Goal: Transaction & Acquisition: Purchase product/service

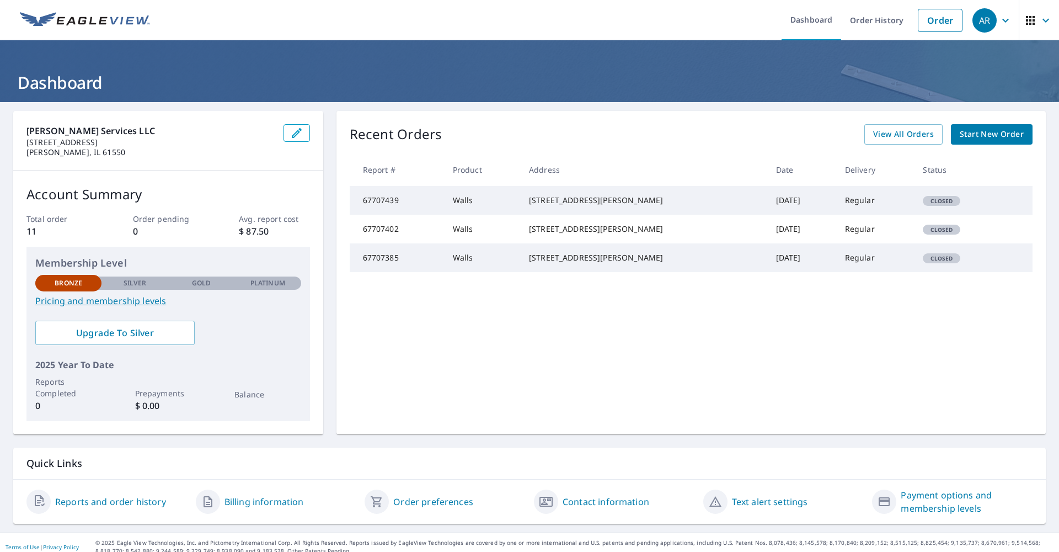
click at [414, 208] on td "67707439" at bounding box center [397, 200] width 94 height 29
click at [897, 135] on span "View All Orders" at bounding box center [903, 134] width 61 height 14
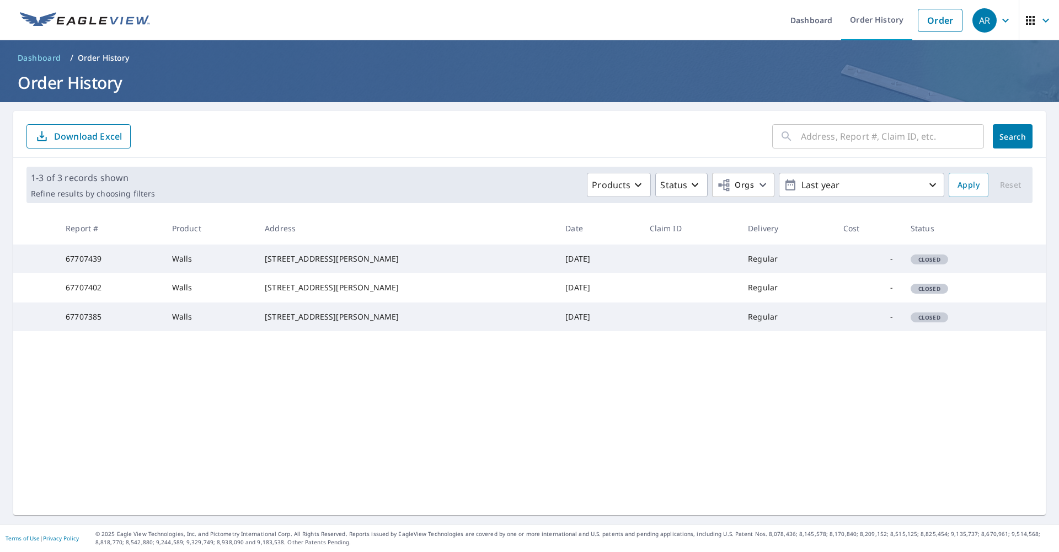
click at [922, 263] on span "Closed" at bounding box center [929, 259] width 35 height 8
click at [880, 265] on td "-" at bounding box center [868, 258] width 67 height 29
click at [926, 27] on link "Order" at bounding box center [940, 20] width 45 height 23
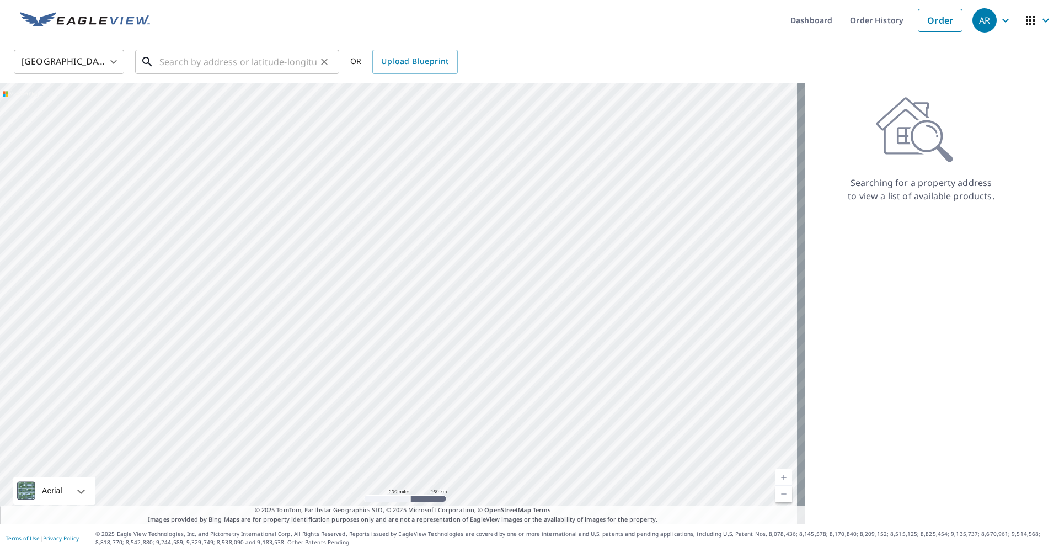
click at [244, 58] on input "text" at bounding box center [237, 61] width 157 height 31
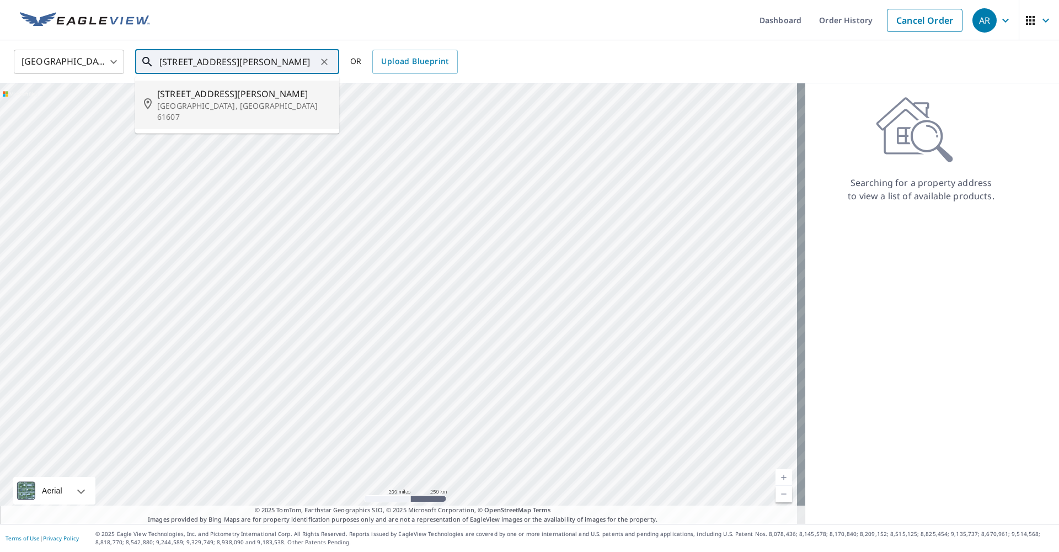
click at [220, 90] on span "[STREET_ADDRESS][PERSON_NAME]" at bounding box center [243, 93] width 173 height 13
type input "[STREET_ADDRESS][PERSON_NAME]"
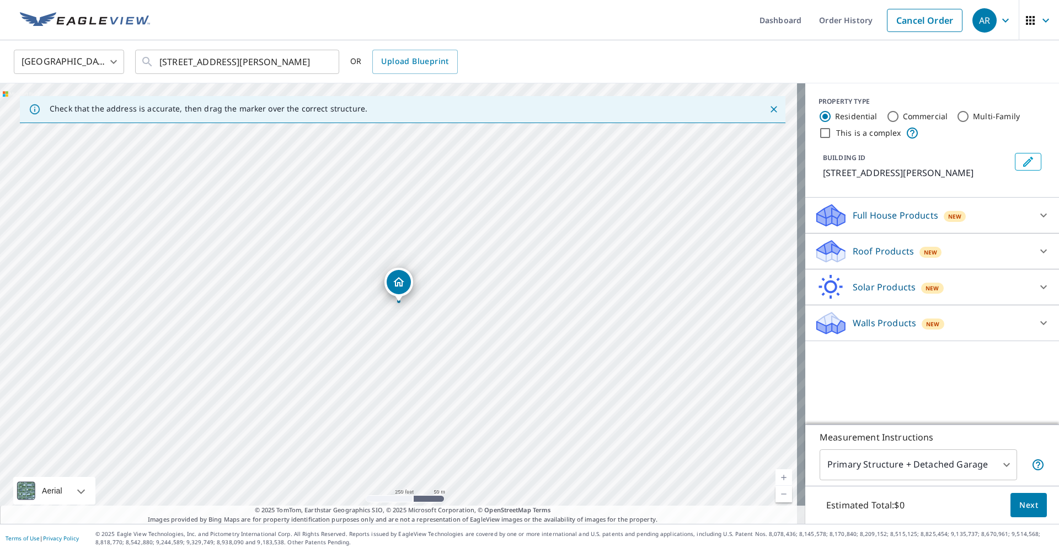
click at [873, 323] on p "Walls Products" at bounding box center [884, 322] width 63 height 13
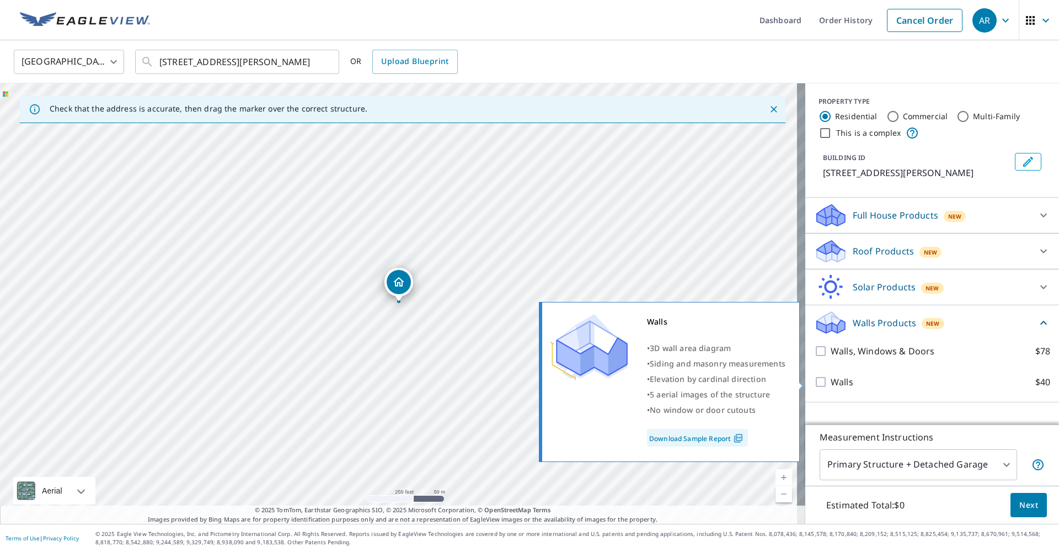
click at [803, 378] on div "Walls • 3D wall area diagram • Siding and masonry measurements • Elevation by […" at bounding box center [675, 381] width 268 height 167
click at [814, 382] on input "Walls $40" at bounding box center [822, 381] width 17 height 13
checkbox input "true"
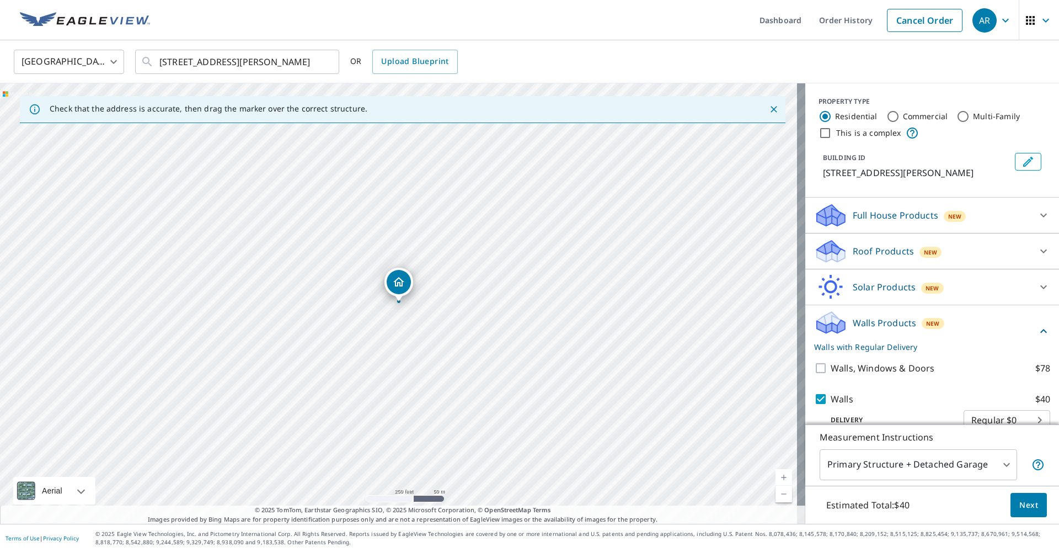
scroll to position [19, 0]
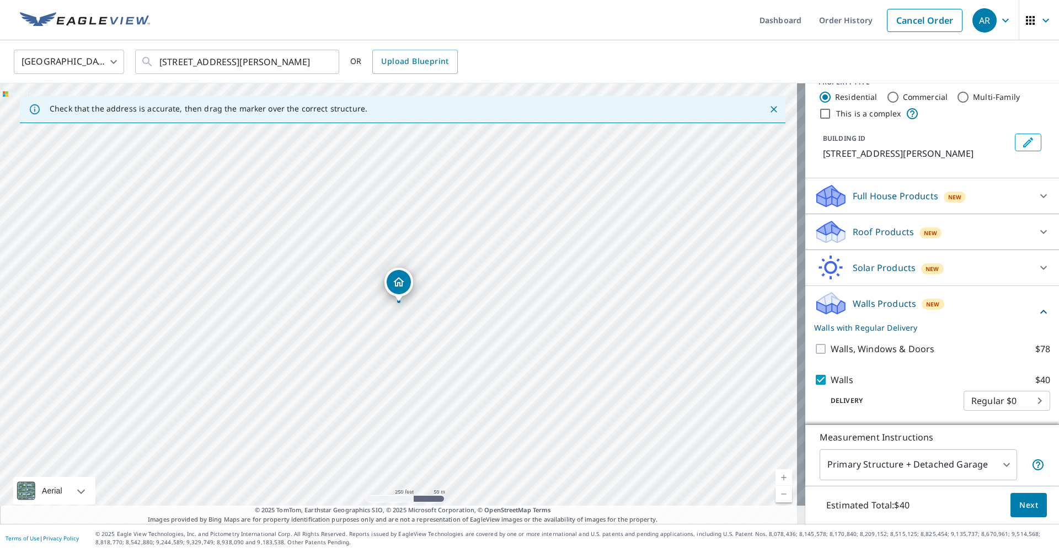
click at [1020, 504] on span "Next" at bounding box center [1028, 505] width 19 height 14
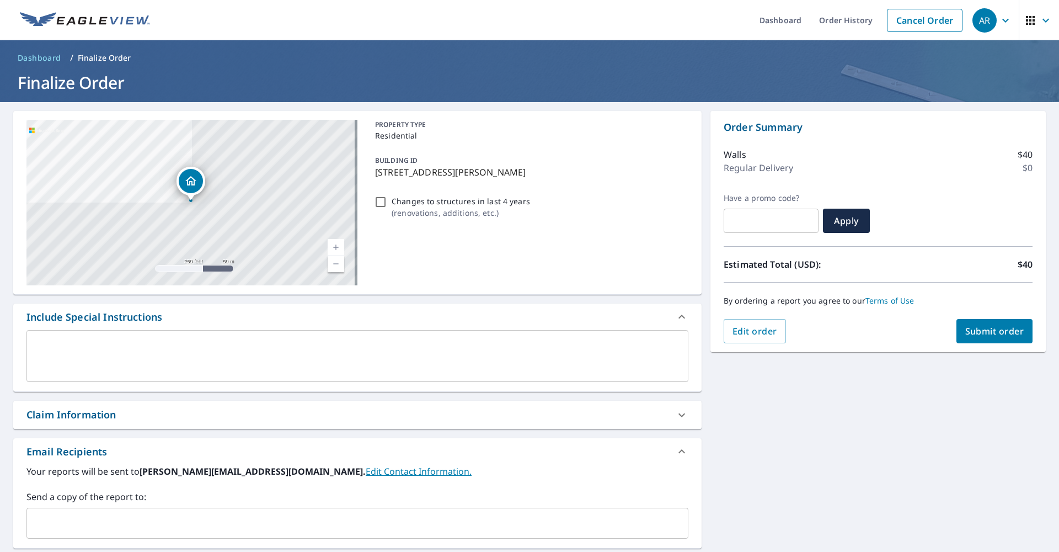
click at [969, 329] on span "Submit order" at bounding box center [994, 331] width 59 height 12
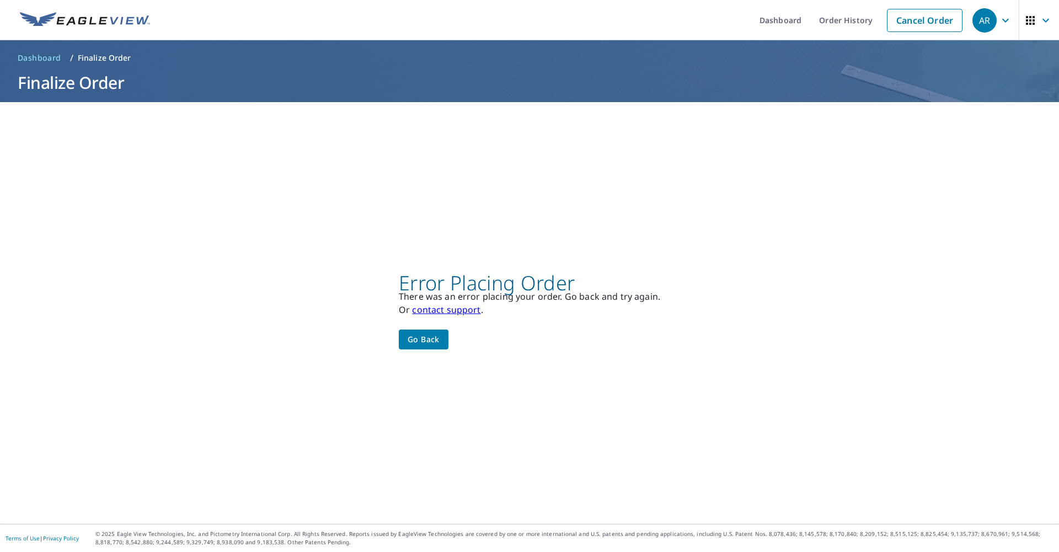
click at [450, 323] on div "Error Placing Order There was an error placing your order. Go back and try agai…" at bounding box center [529, 312] width 261 height 73
click at [438, 335] on button "Go back" at bounding box center [424, 339] width 50 height 20
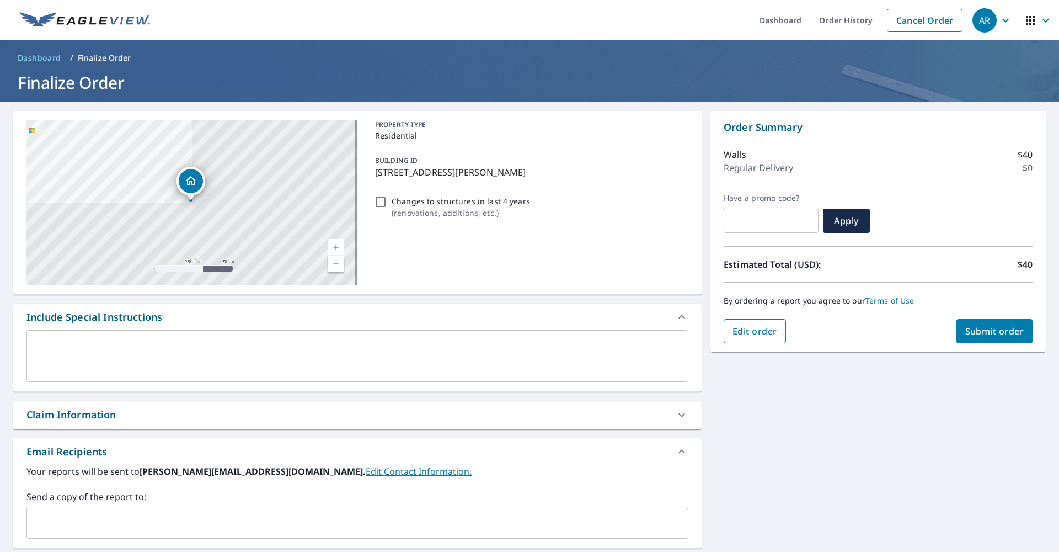
click at [745, 335] on span "Edit order" at bounding box center [754, 331] width 45 height 12
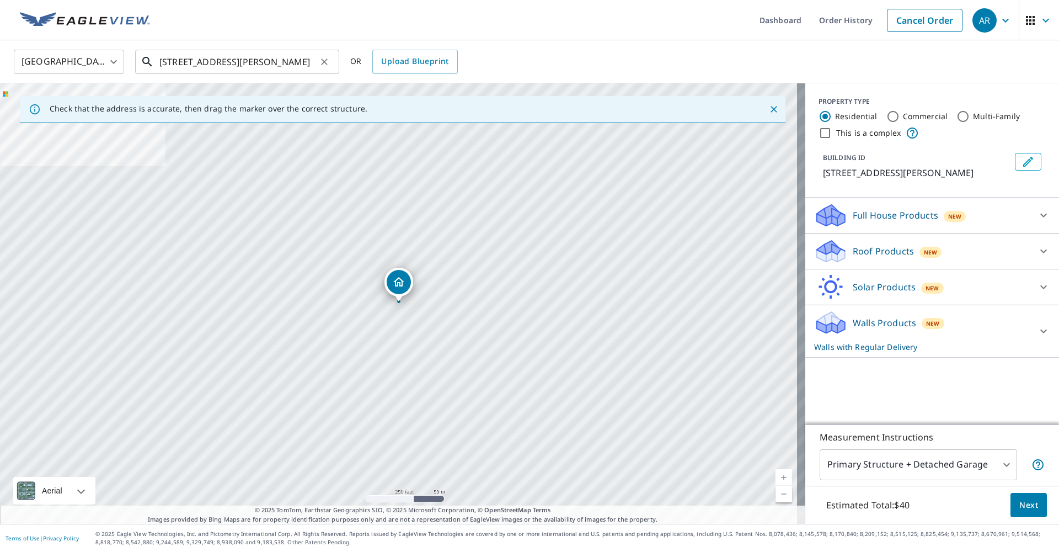
click at [179, 63] on input "[STREET_ADDRESS][PERSON_NAME]" at bounding box center [237, 61] width 157 height 31
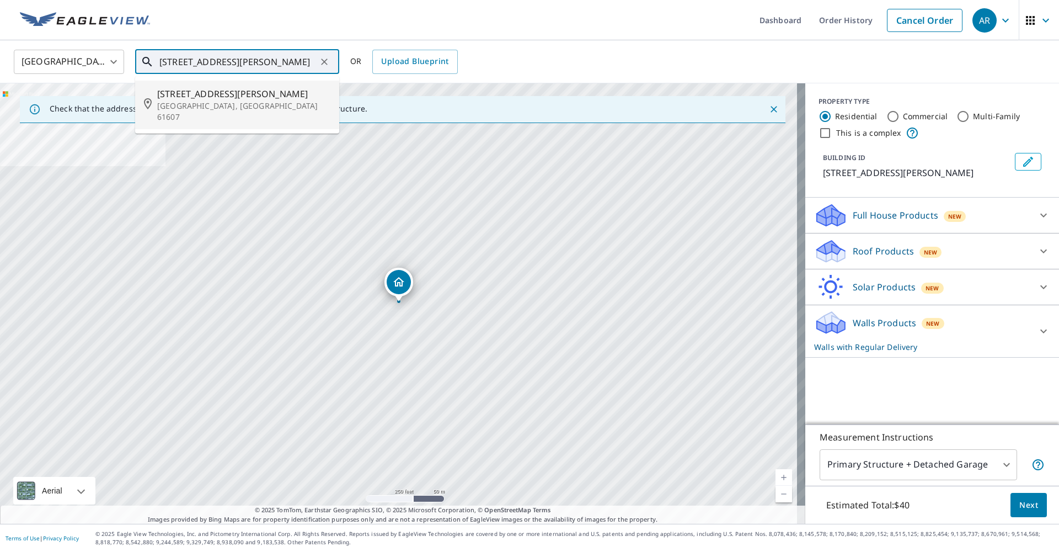
click at [220, 95] on span "[STREET_ADDRESS][PERSON_NAME]" at bounding box center [243, 93] width 173 height 13
type input "[STREET_ADDRESS][PERSON_NAME]"
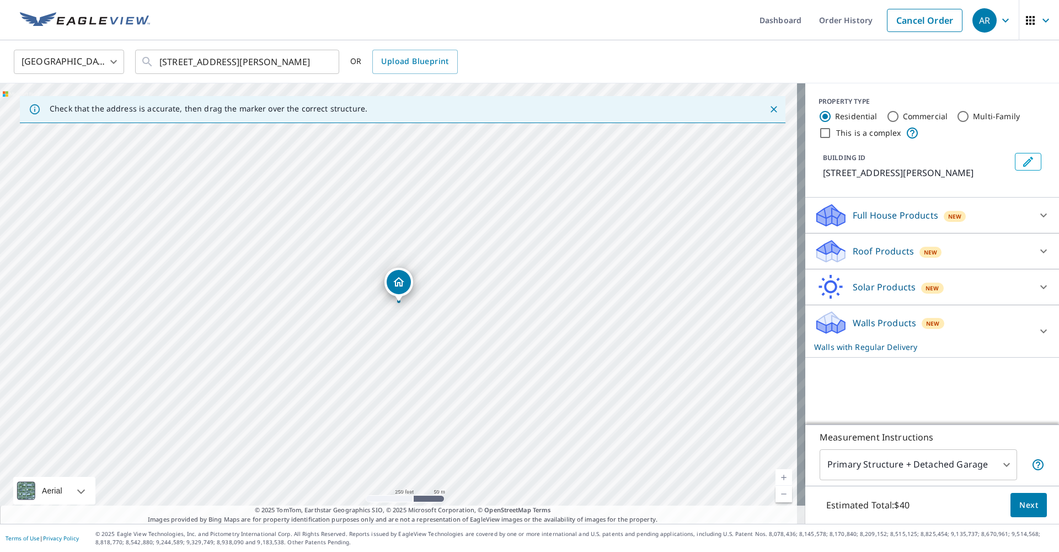
click at [1030, 328] on div at bounding box center [1043, 331] width 26 height 26
click at [1023, 514] on button "Next" at bounding box center [1028, 505] width 36 height 25
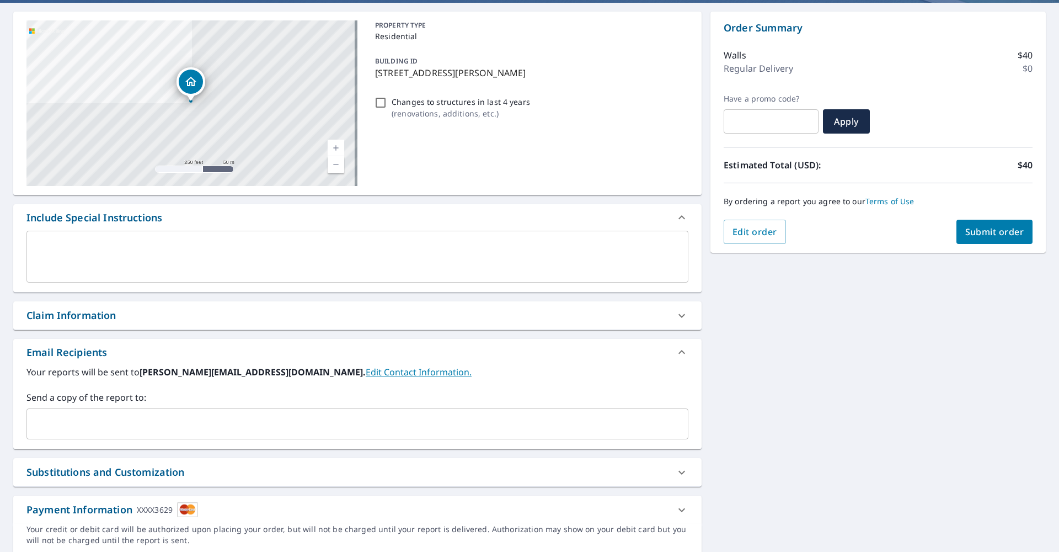
scroll to position [140, 0]
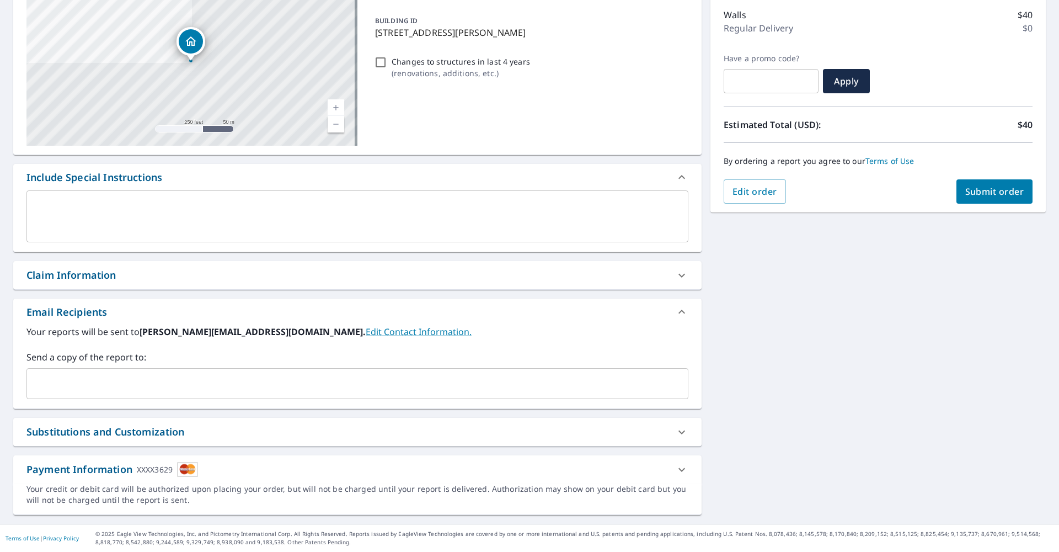
click at [622, 470] on div "Payment Information XXXX3629" at bounding box center [347, 469] width 642 height 15
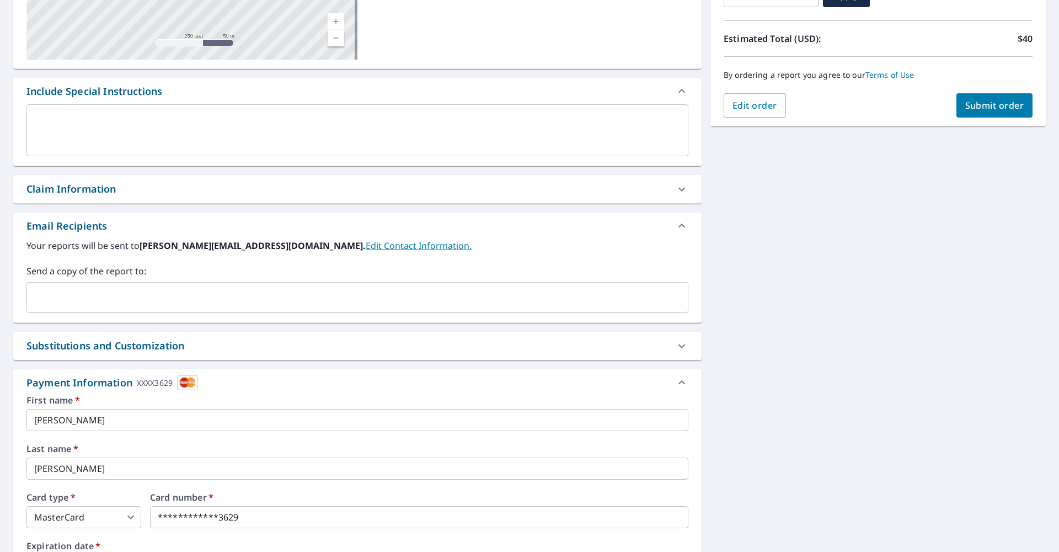
scroll to position [223, 0]
click at [669, 388] on div at bounding box center [682, 384] width 26 height 26
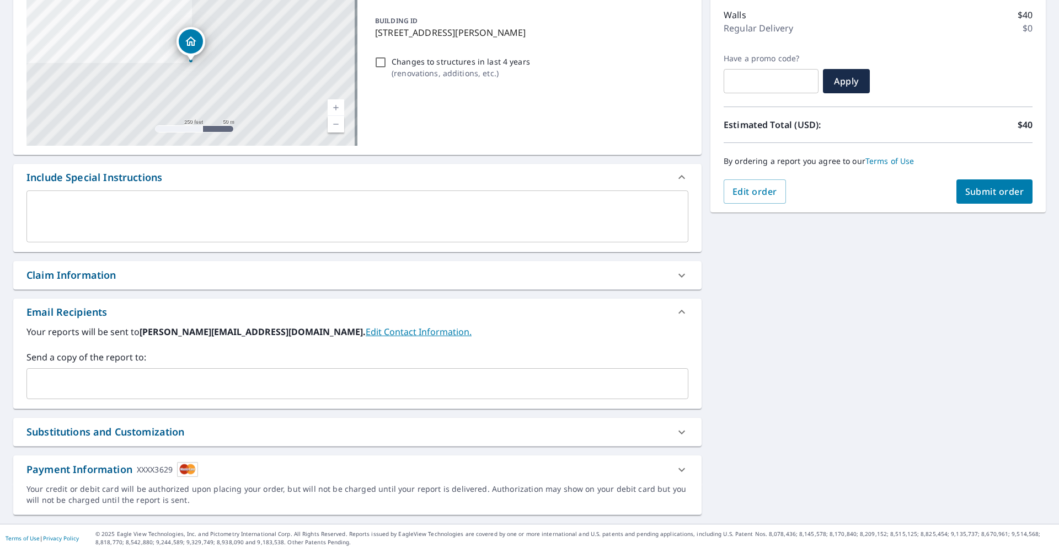
scroll to position [140, 0]
click at [980, 194] on span "Submit order" at bounding box center [994, 191] width 59 height 12
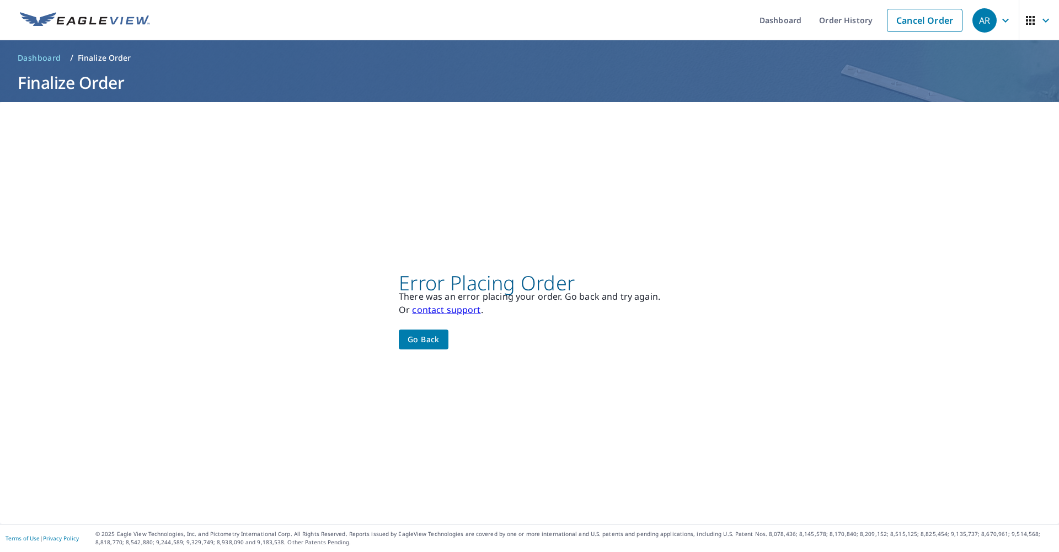
scroll to position [0, 0]
